Goal: Task Accomplishment & Management: Complete application form

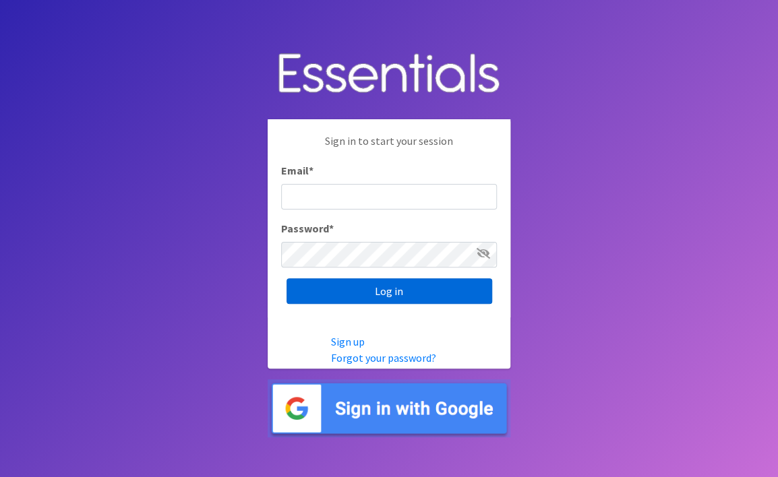
type input "[EMAIL_ADDRESS][DOMAIN_NAME]"
click at [384, 293] on input "Log in" at bounding box center [390, 292] width 206 height 26
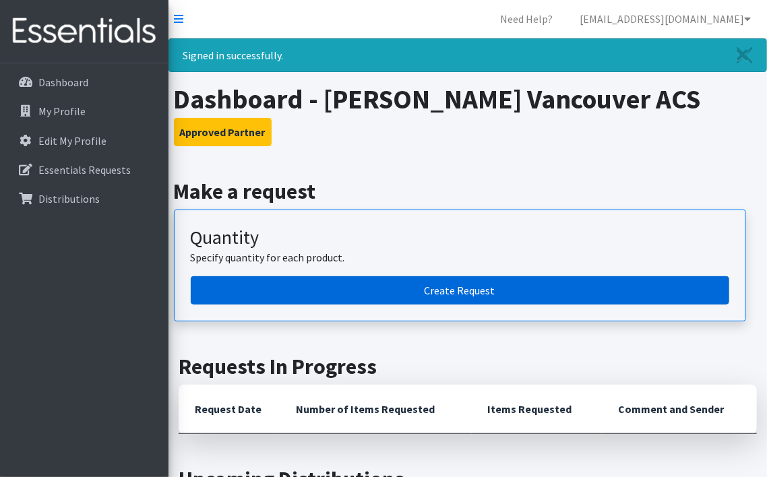
click at [453, 289] on link "Create Request" at bounding box center [460, 291] width 539 height 28
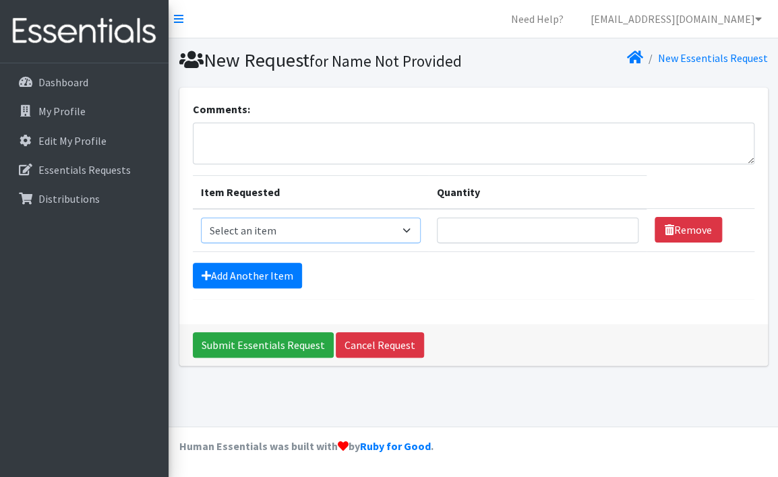
click at [411, 243] on select "Select an item Diaper (Size 2) Diaper (Size 3) Diaper (Size 4) Diaper (Size 5) …" at bounding box center [311, 231] width 220 height 26
select select "2950"
click at [201, 240] on select "Select an item Diaper (Size 2) Diaper (Size 3) Diaper (Size 4) Diaper (Size 5) …" at bounding box center [311, 231] width 220 height 26
click at [469, 243] on input "Quantity" at bounding box center [538, 231] width 202 height 26
type input "800"
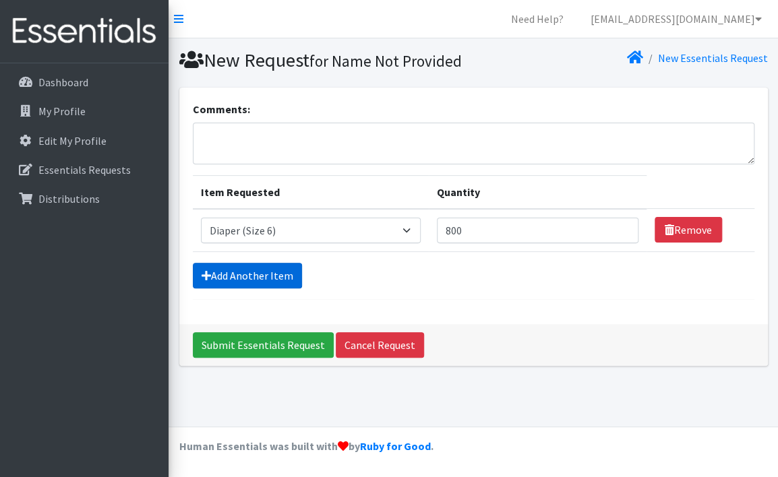
click at [264, 289] on link "Add Another Item" at bounding box center [247, 276] width 109 height 26
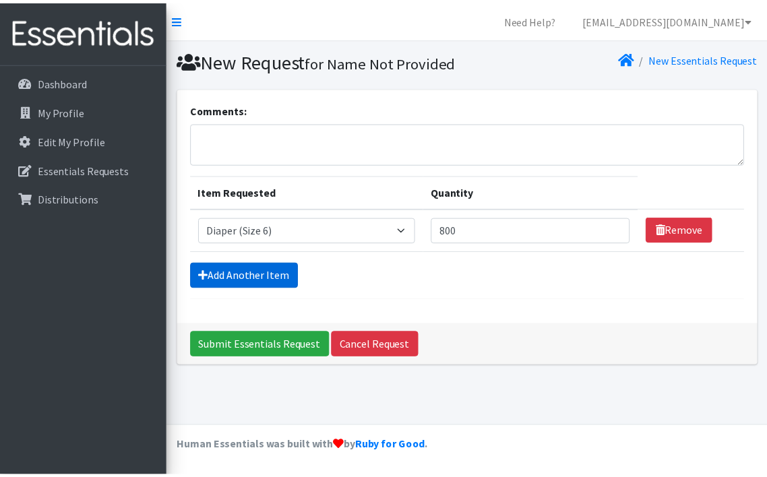
scroll to position [13, 0]
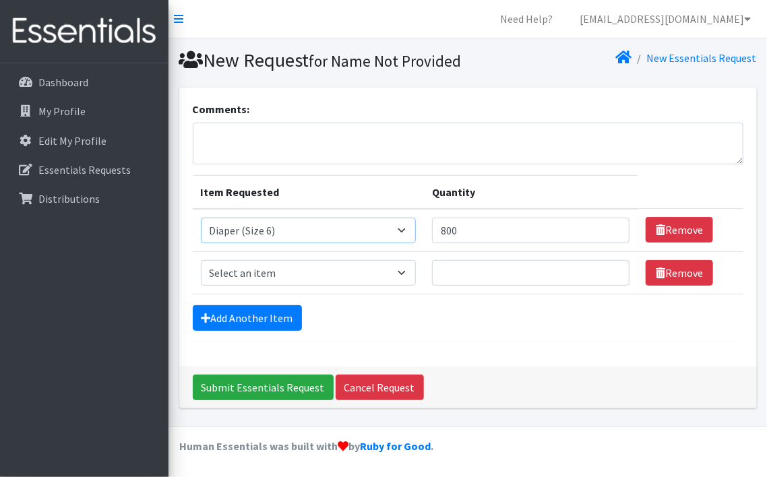
click at [402, 237] on select "Select an item Diaper (Size 2) Diaper (Size 3) Diaper (Size 4) Diaper (Size 5) …" at bounding box center [308, 231] width 215 height 26
select select "2961"
click at [201, 226] on select "Select an item Diaper (Size 2) Diaper (Size 3) Diaper (Size 4) Diaper (Size 5) …" at bounding box center [308, 231] width 215 height 26
click at [477, 315] on form "Comments: Item Requested Quantity Item Requested Select an item Diaper (Size 2)…" at bounding box center [468, 221] width 551 height 241
type input "800"
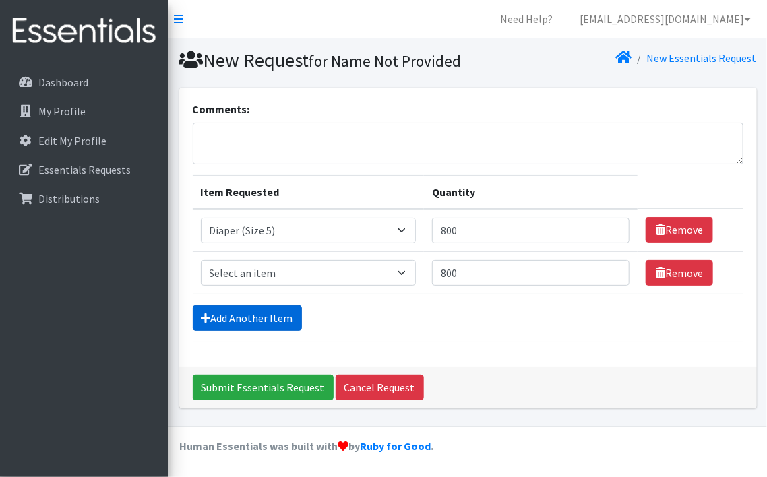
click at [243, 325] on link "Add Another Item" at bounding box center [247, 319] width 109 height 26
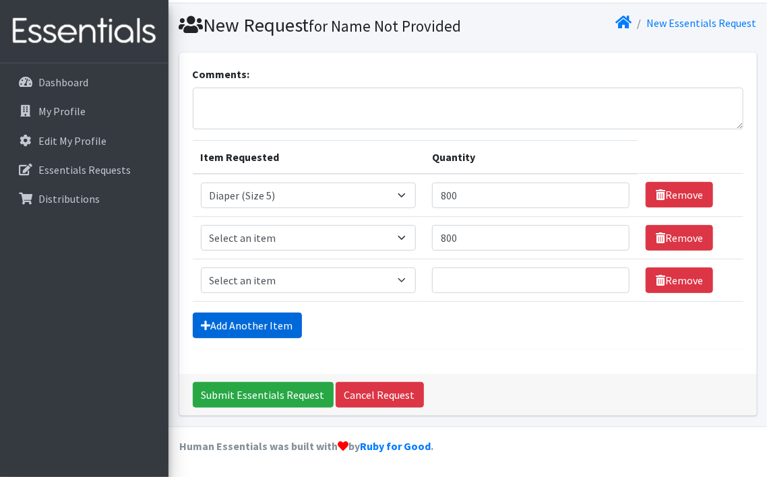
scroll to position [56, 0]
click at [407, 280] on select "Select an item Diaper (Size 2) Diaper (Size 3) Diaper (Size 4) Diaper (Size 5) …" at bounding box center [308, 281] width 215 height 26
select select "2930"
click at [201, 268] on select "Select an item Diaper (Size 2) Diaper (Size 3) Diaper (Size 4) Diaper (Size 5) …" at bounding box center [308, 281] width 215 height 26
click at [444, 284] on input "Quantity" at bounding box center [531, 281] width 198 height 26
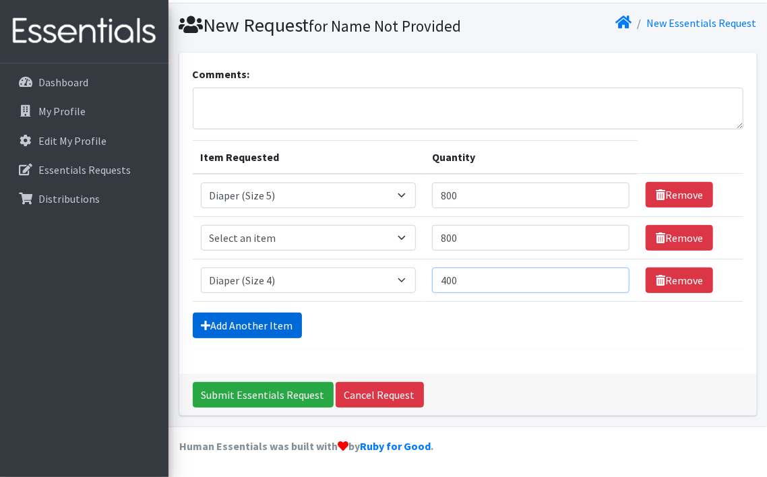
type input "400"
click at [251, 327] on link "Add Another Item" at bounding box center [247, 326] width 109 height 26
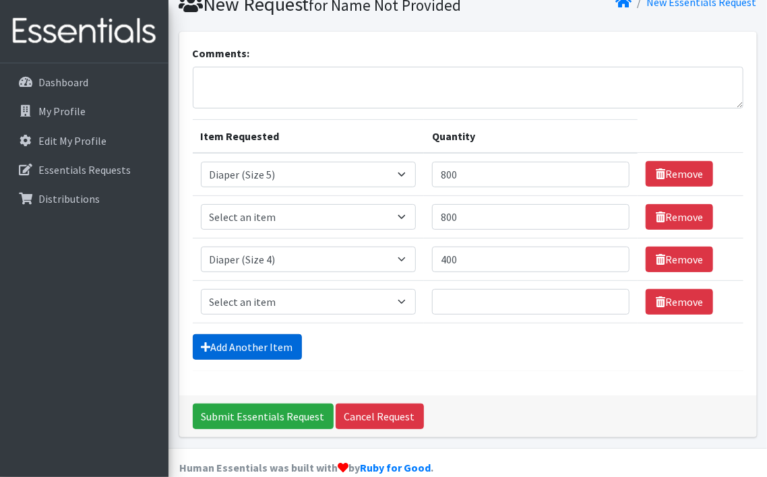
scroll to position [98, 0]
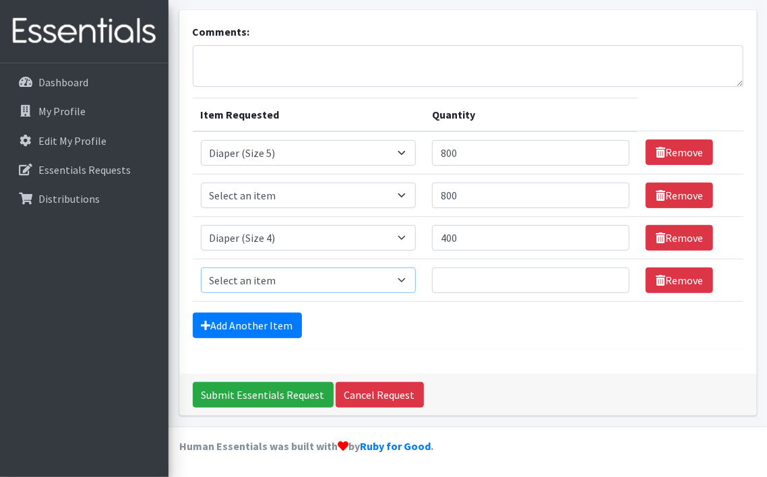
click at [405, 282] on select "Select an item Diaper (Size 2) Diaper (Size 3) Diaper (Size 4) Diaper (Size 5) …" at bounding box center [308, 281] width 215 height 26
select select "2937"
click at [201, 268] on select "Select an item Diaper (Size 2) Diaper (Size 3) Diaper (Size 4) Diaper (Size 5) …" at bounding box center [308, 281] width 215 height 26
click at [441, 282] on input "Quantity" at bounding box center [531, 281] width 198 height 26
click at [697, 390] on div "Submit Essentials Request Cancel Request" at bounding box center [468, 395] width 578 height 42
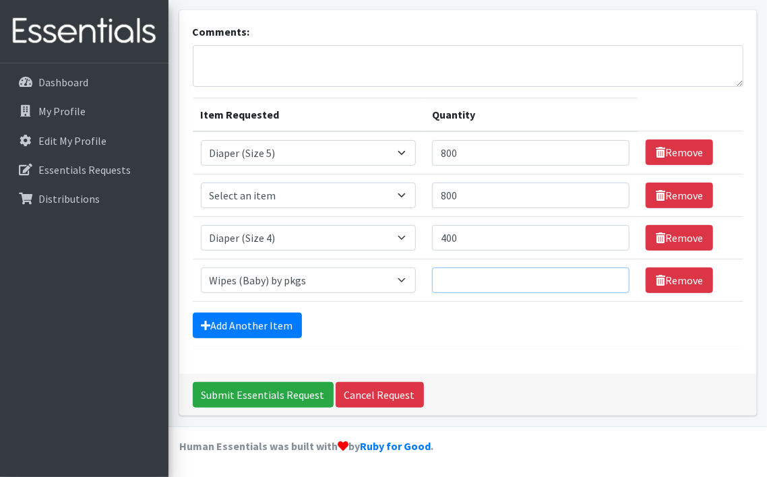
click at [448, 279] on input "Quantity" at bounding box center [531, 281] width 198 height 26
type input "60"
click at [407, 196] on select "Select an item Diaper (Size 2) Diaper (Size 3) Diaper (Size 4) Diaper (Size 5) …" at bounding box center [308, 196] width 215 height 26
select select "2950"
click at [201, 183] on select "Select an item Diaper (Size 2) Diaper (Size 3) Diaper (Size 4) Diaper (Size 5) …" at bounding box center [308, 196] width 215 height 26
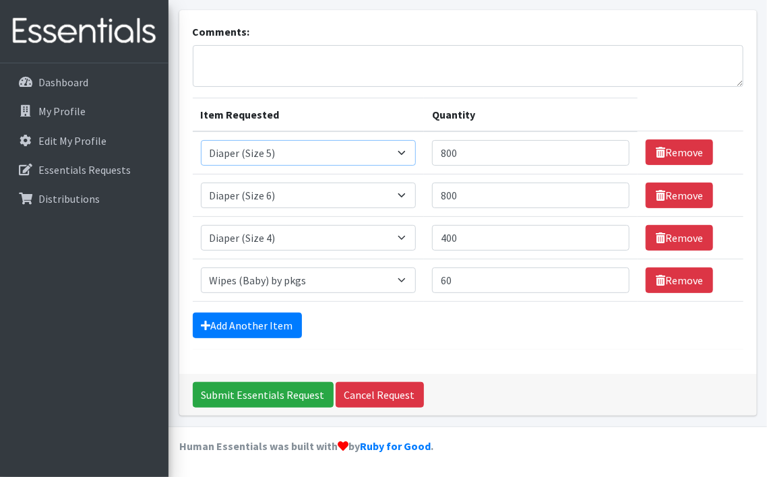
click at [405, 152] on select "Select an item Diaper (Size 2) Diaper (Size 3) Diaper (Size 4) Diaper (Size 5) …" at bounding box center [308, 153] width 215 height 26
select select "2950"
click at [201, 141] on select "Select an item Diaper (Size 2) Diaper (Size 3) Diaper (Size 4) Diaper (Size 5) …" at bounding box center [308, 153] width 215 height 26
click at [409, 196] on select "Select an item Diaper (Size 2) Diaper (Size 3) Diaper (Size 4) Diaper (Size 5) …" at bounding box center [308, 196] width 215 height 26
select select "2961"
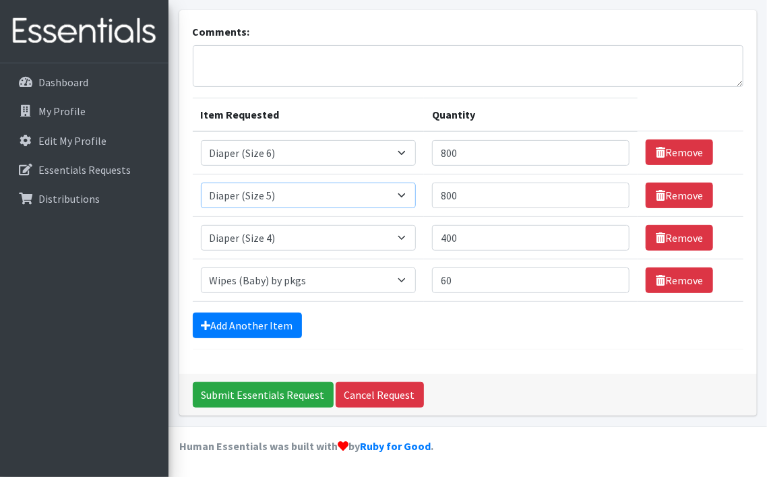
click at [201, 183] on select "Select an item Diaper (Size 2) Diaper (Size 3) Diaper (Size 4) Diaper (Size 5) …" at bounding box center [308, 196] width 215 height 26
click at [262, 394] on input "Submit Essentials Request" at bounding box center [263, 395] width 141 height 26
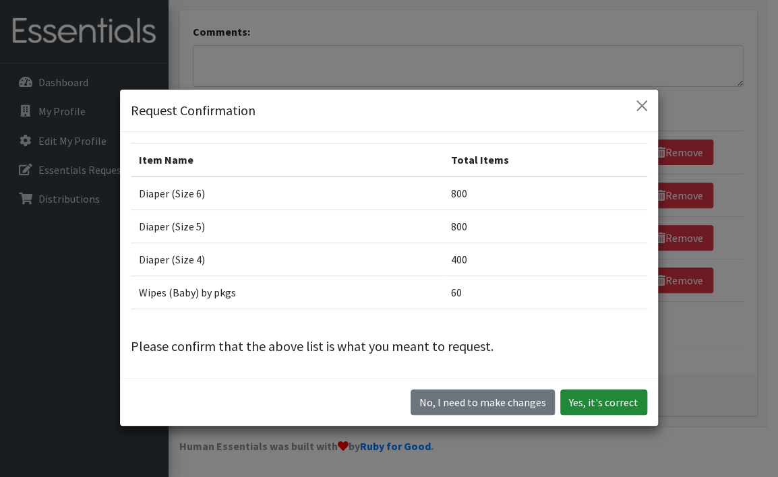
click at [612, 404] on button "Yes, it's correct" at bounding box center [603, 403] width 87 height 26
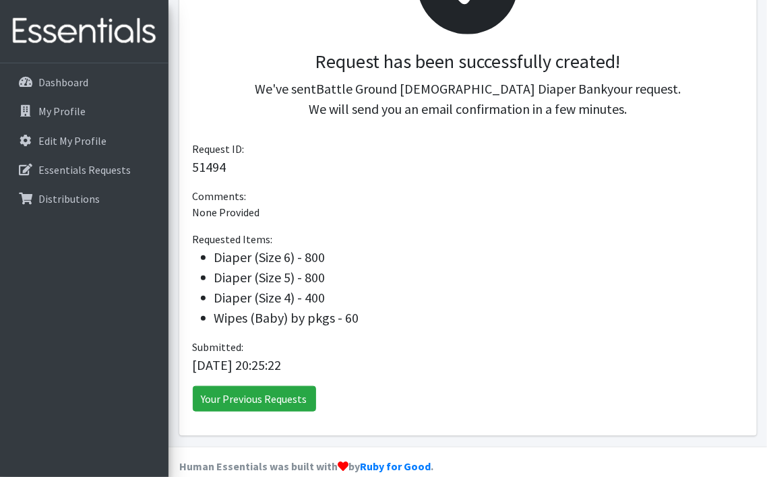
scroll to position [313, 0]
